Goal: Task Accomplishment & Management: Complete application form

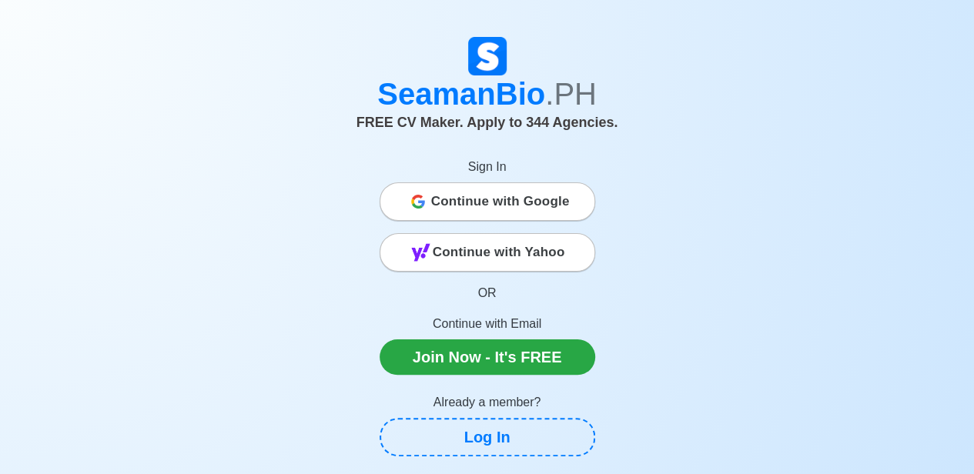
click at [548, 196] on span "Continue with Google" at bounding box center [500, 201] width 139 height 31
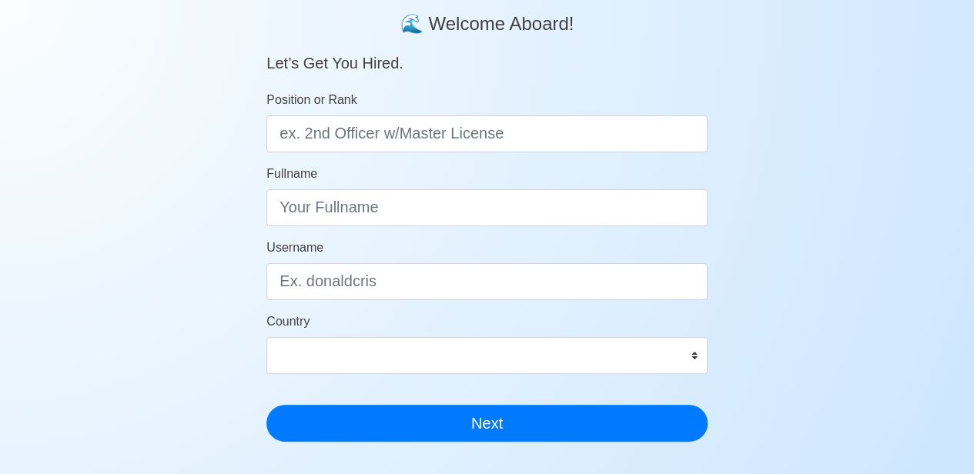
scroll to position [128, 0]
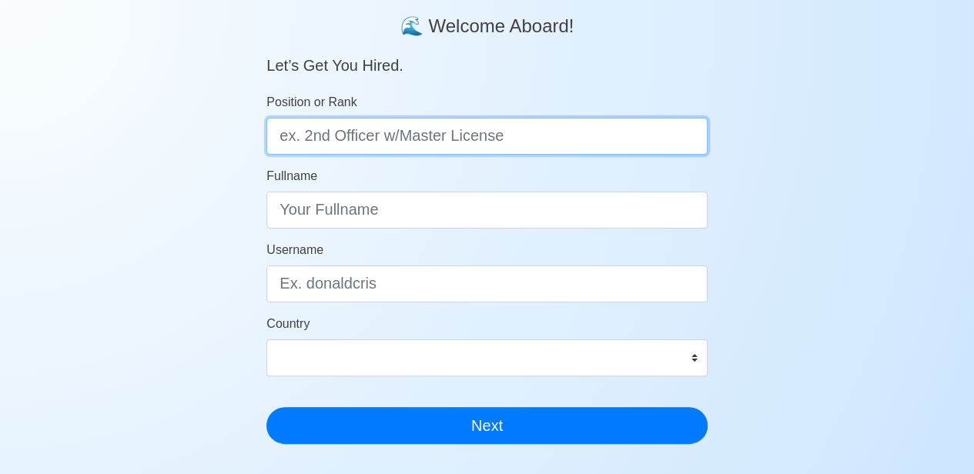
click at [519, 142] on input "Position or Rank" at bounding box center [486, 136] width 441 height 37
type input "Oiler"
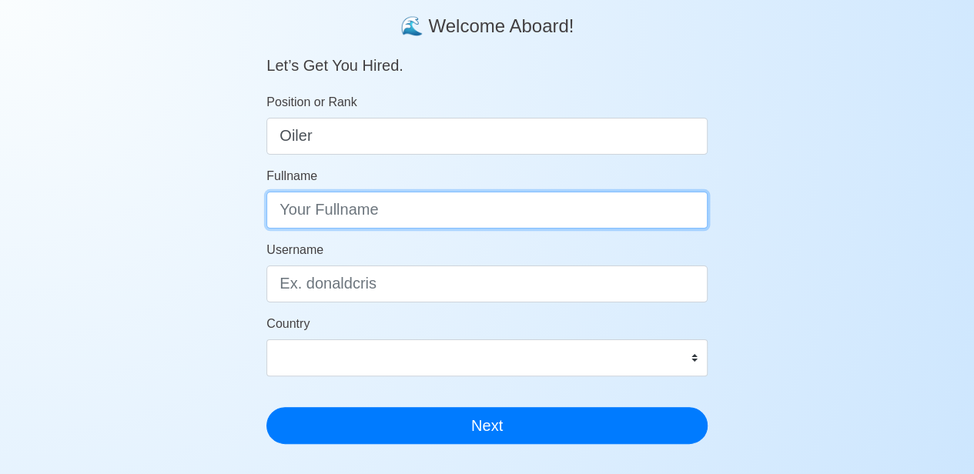
click at [423, 211] on input "Fullname" at bounding box center [486, 210] width 441 height 37
type input "Junel O. Tapan"
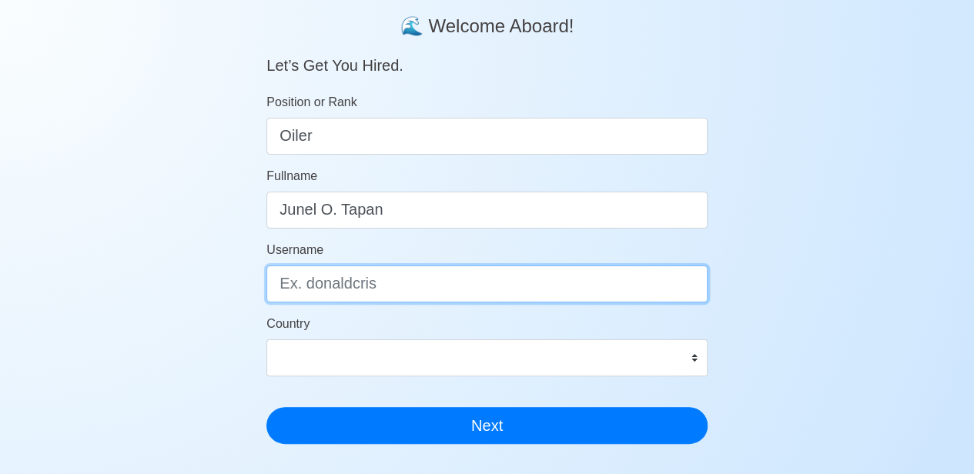
click at [400, 283] on input "Username" at bounding box center [486, 284] width 441 height 37
type input "Jutaps"
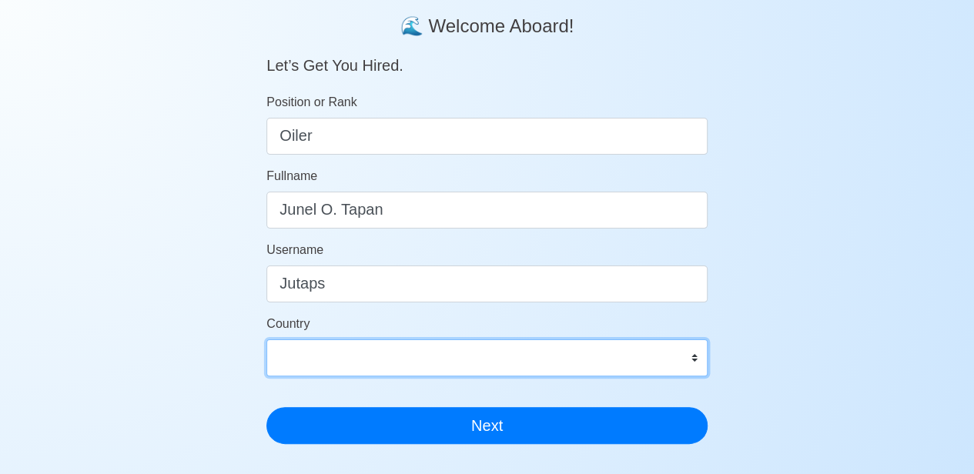
click at [577, 367] on select "Afghanistan Åland Islands Albania Algeria American Samoa Andorra Angola Anguill…" at bounding box center [486, 358] width 441 height 37
select select "PH"
click at [266, 340] on select "Afghanistan Åland Islands Albania Algeria American Samoa Andorra Angola Anguill…" at bounding box center [486, 358] width 441 height 37
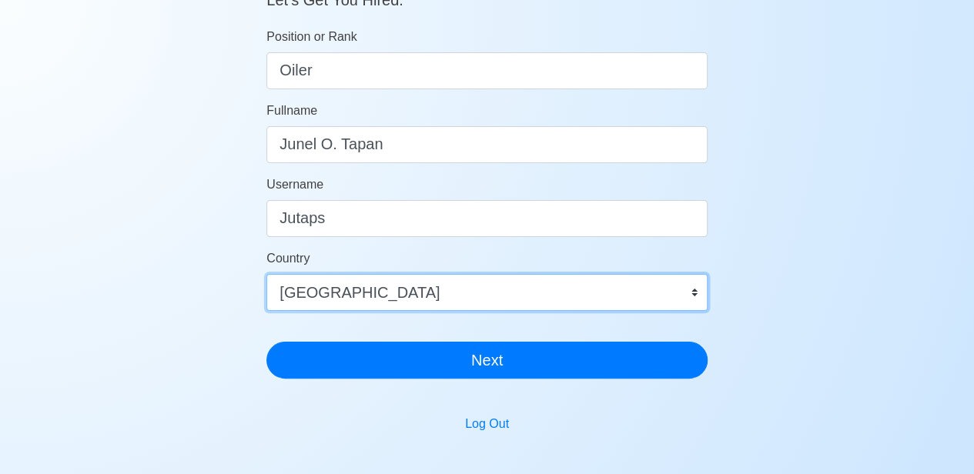
scroll to position [193, 0]
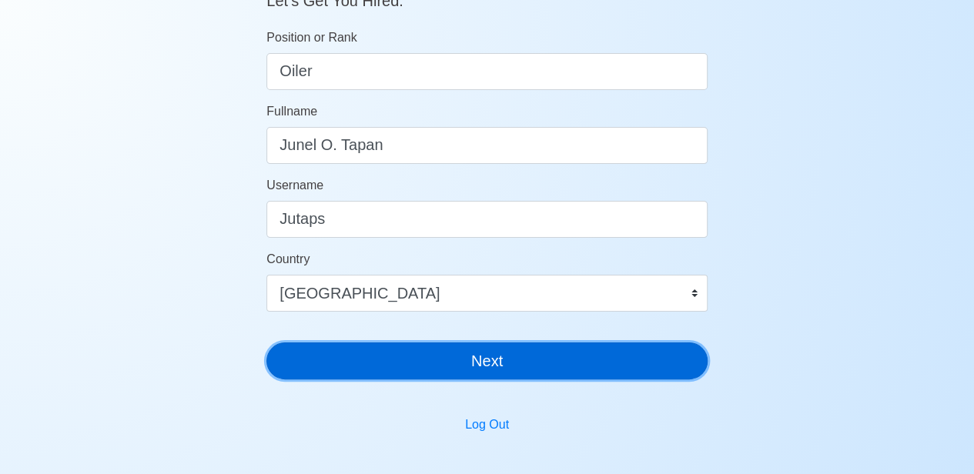
click at [583, 355] on button "Next" at bounding box center [486, 361] width 441 height 37
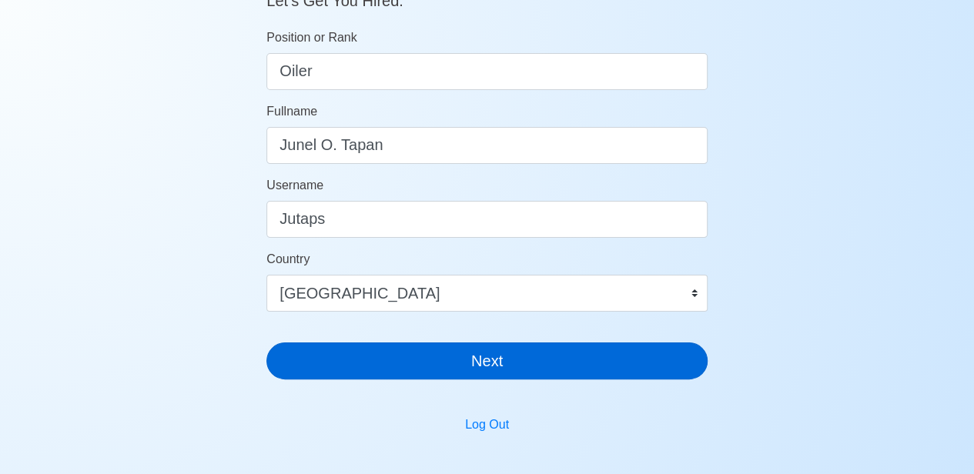
scroll to position [18, 0]
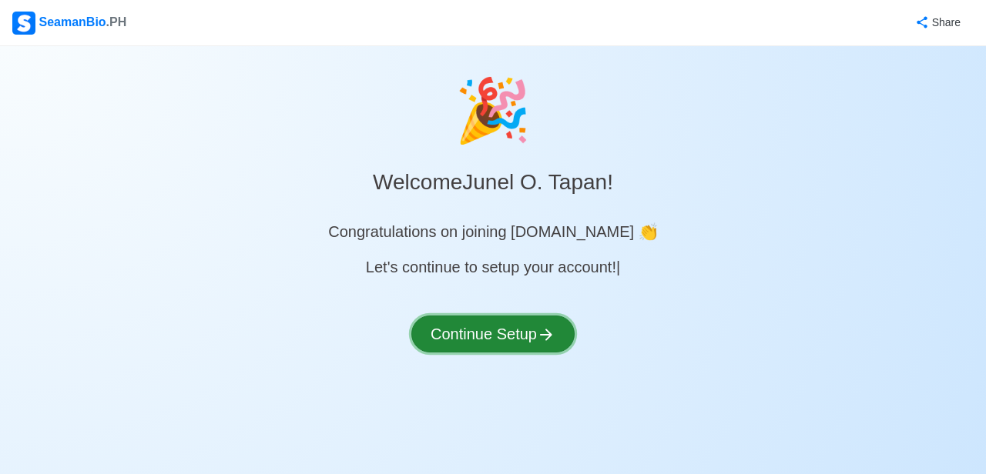
click at [503, 335] on button "Continue Setup" at bounding box center [492, 334] width 163 height 37
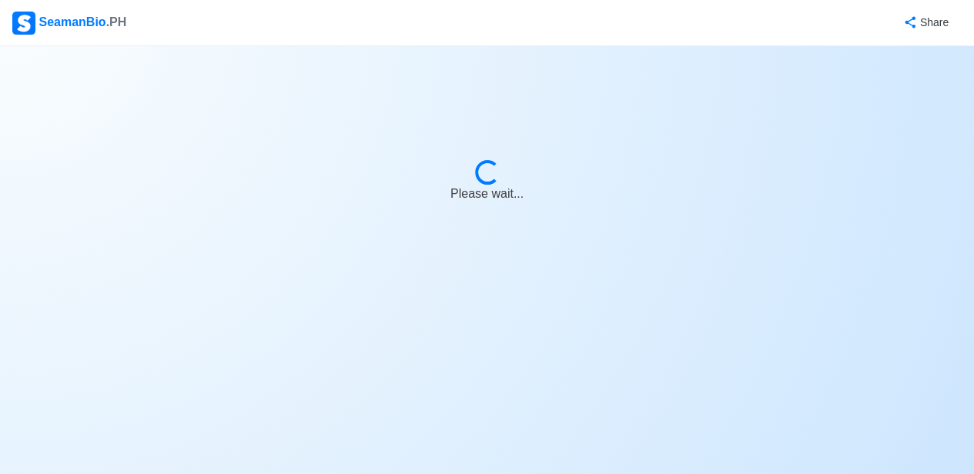
select select "Visible for Hiring"
select select "PH"
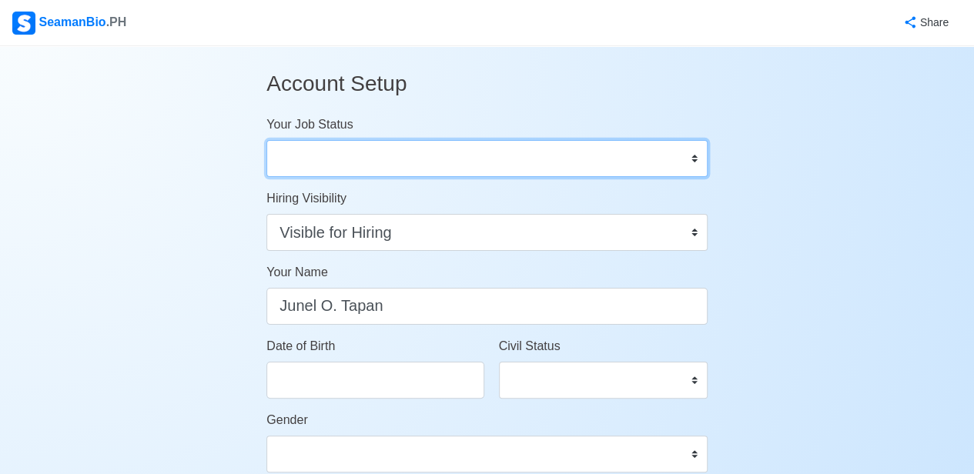
click at [686, 151] on select "Onboard Actively Looking for Job Not Looking for Job" at bounding box center [486, 158] width 441 height 37
select select "Actively Looking for Job"
click at [266, 140] on select "Onboard Actively Looking for Job Not Looking for Job" at bounding box center [486, 158] width 441 height 37
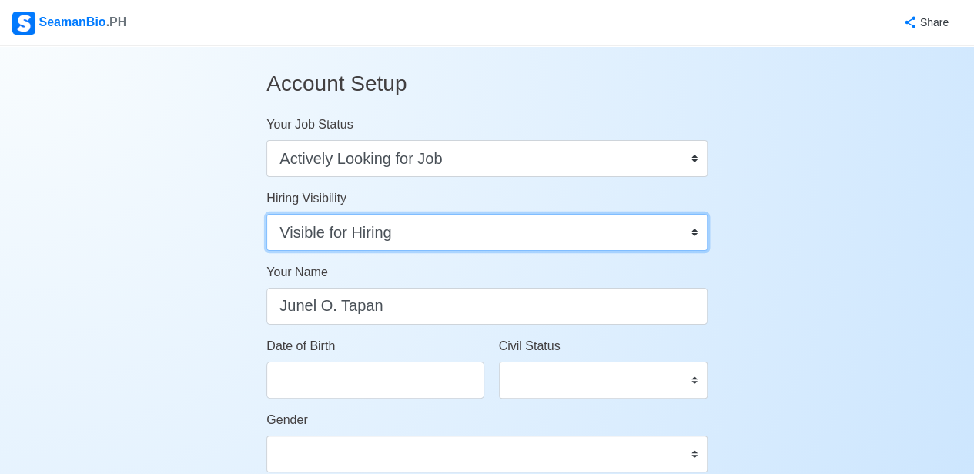
click at [693, 241] on select "Visible for Hiring Not Visible for Hiring" at bounding box center [486, 232] width 441 height 37
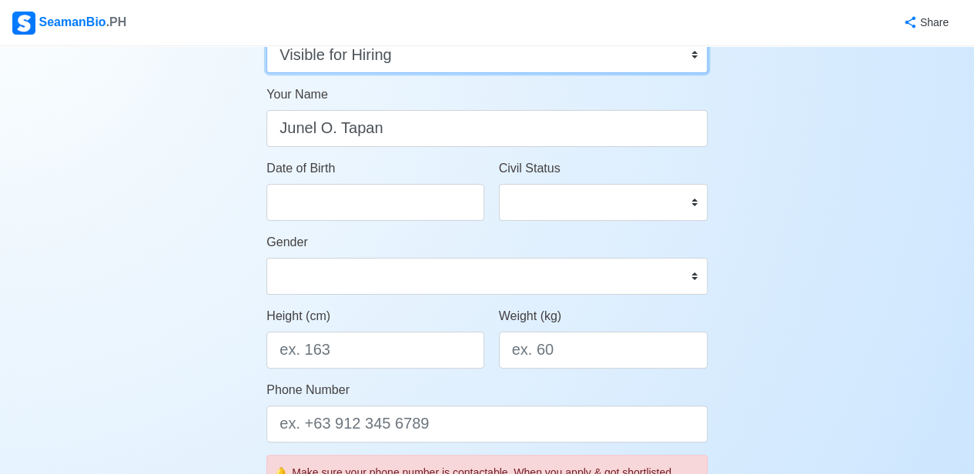
scroll to position [174, 0]
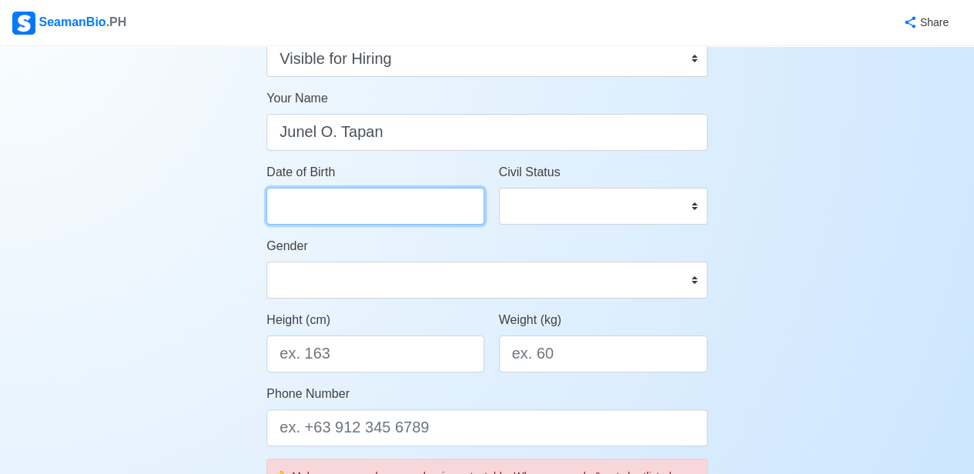
select select "****"
select select "*********"
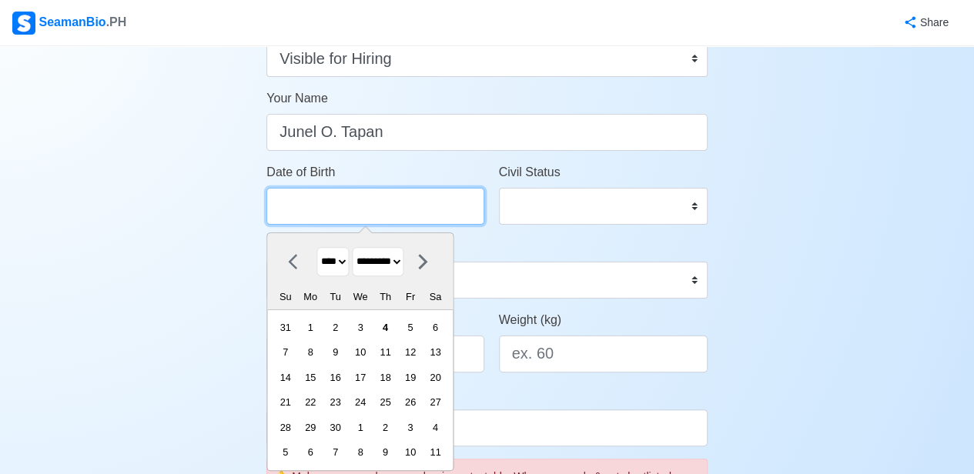
click at [397, 206] on input "Date of Birth" at bounding box center [374, 206] width 217 height 37
click at [345, 264] on select "**** **** **** **** **** **** **** **** **** **** **** **** **** **** **** ****…" at bounding box center [333, 262] width 32 height 30
select select "****"
click at [317, 247] on select "**** **** **** **** **** **** **** **** **** **** **** **** **** **** **** ****…" at bounding box center [333, 262] width 32 height 30
click at [404, 256] on select "******* ******** ***** ***** *** **** **** ****** ********* ******* ******** **…" at bounding box center [379, 262] width 52 height 30
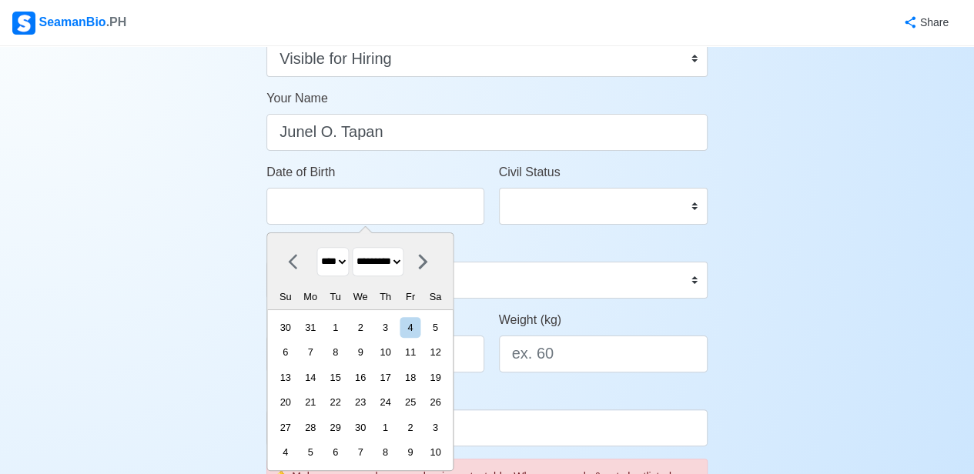
select select "*****"
click at [357, 247] on select "******* ******** ***** ***** *** **** **** ****** ********* ******* ******** **…" at bounding box center [379, 262] width 52 height 30
click at [342, 426] on div "28" at bounding box center [335, 427] width 21 height 21
type input "04/28/1992"
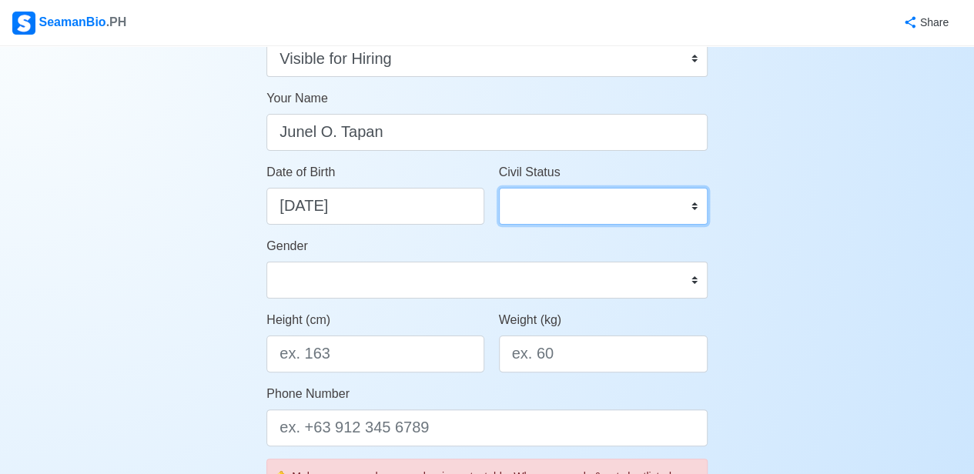
click at [695, 203] on select "Single Married Widowed Separated" at bounding box center [603, 206] width 209 height 37
select select "Single"
click at [499, 188] on select "Single Married Widowed Separated" at bounding box center [603, 206] width 209 height 37
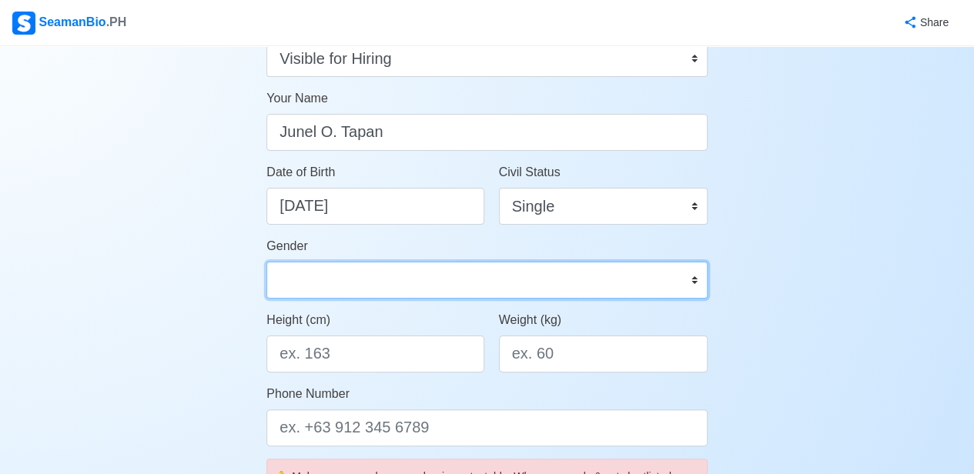
click at [608, 273] on select "Male Female" at bounding box center [486, 280] width 441 height 37
select select "Male"
click at [266, 262] on select "Male Female" at bounding box center [486, 280] width 441 height 37
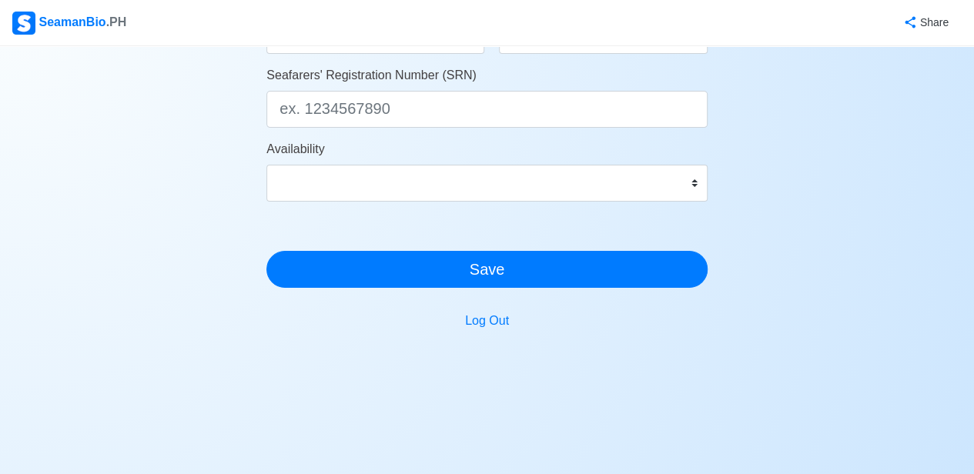
scroll to position [956, 0]
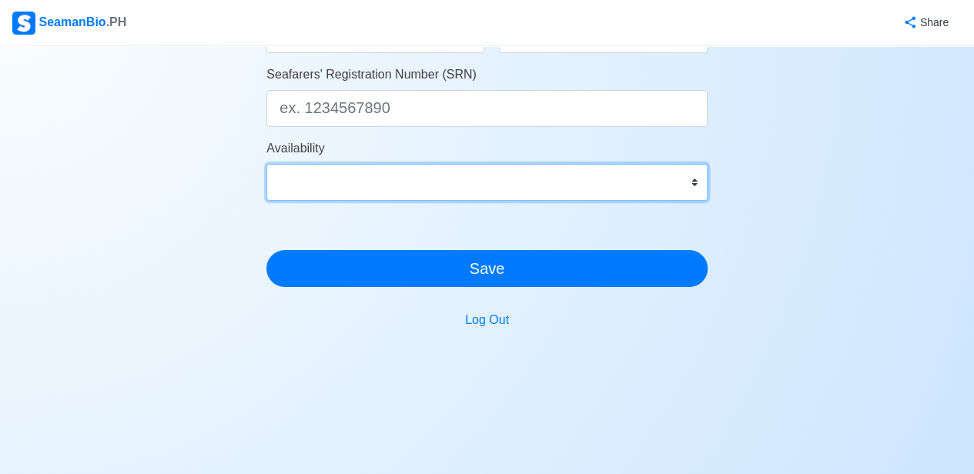
click at [688, 186] on select "Immediate Oct 2025 Nov 2025 Dec 2025 Jan 2026 Feb 2026 Mar 2026 Apr 2026 May 20…" at bounding box center [486, 182] width 441 height 37
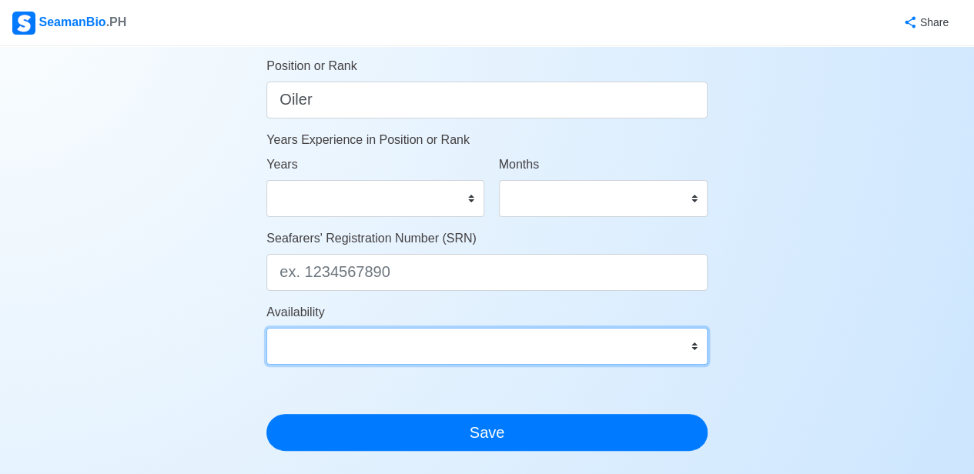
scroll to position [791, 0]
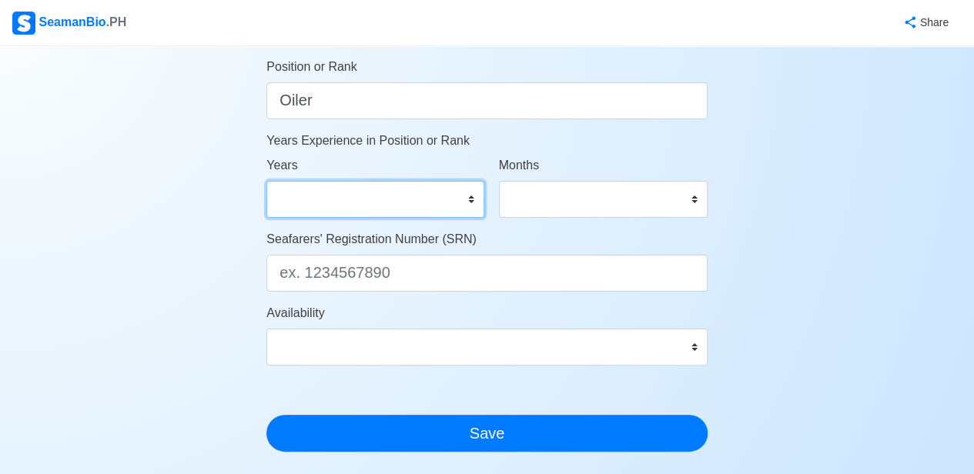
click at [471, 201] on select "0 1 2 3 4 5 6 7 8 9 10 11 12 13 14 15 16 17 18 19 20 21 22 23 24 25 26 27 28 29…" at bounding box center [374, 199] width 217 height 37
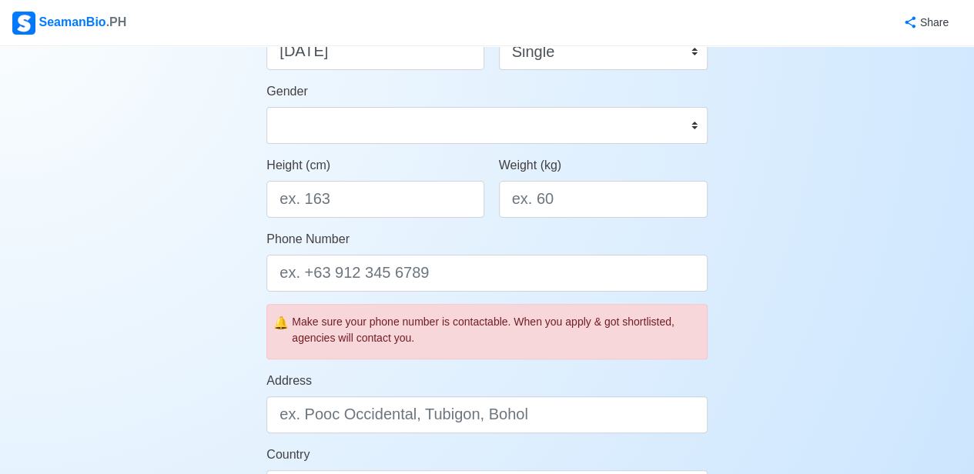
scroll to position [331, 0]
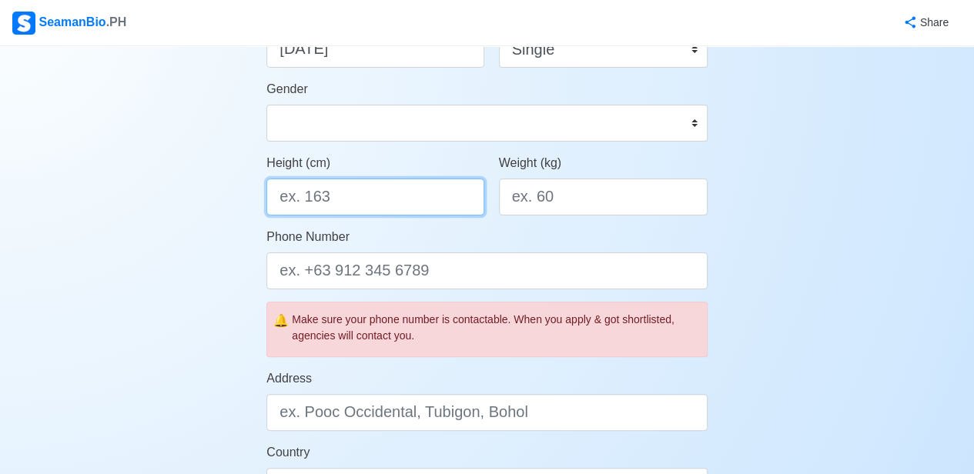
click at [333, 201] on input "Height (cm)" at bounding box center [374, 197] width 217 height 37
type input "a"
type input "165"
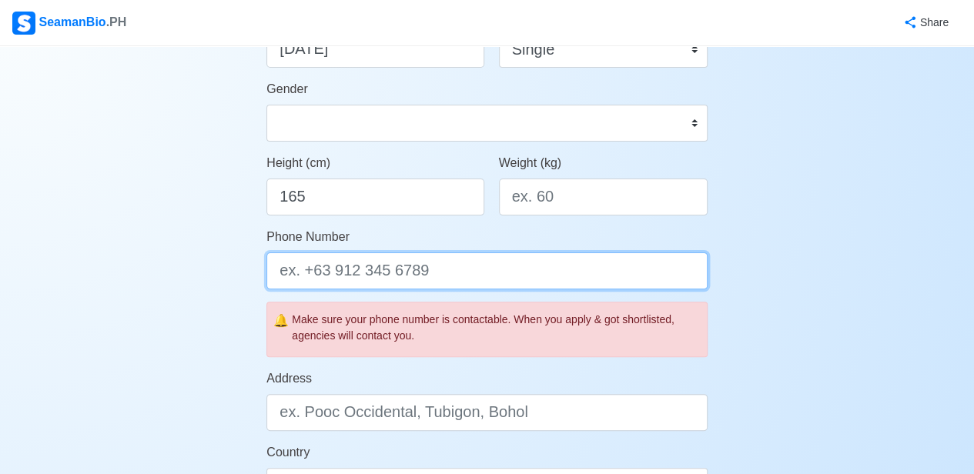
click at [528, 270] on input "Phone Number" at bounding box center [486, 271] width 441 height 37
type input "6"
type input "g"
type input "+639208030443"
